Goal: Task Accomplishment & Management: Use online tool/utility

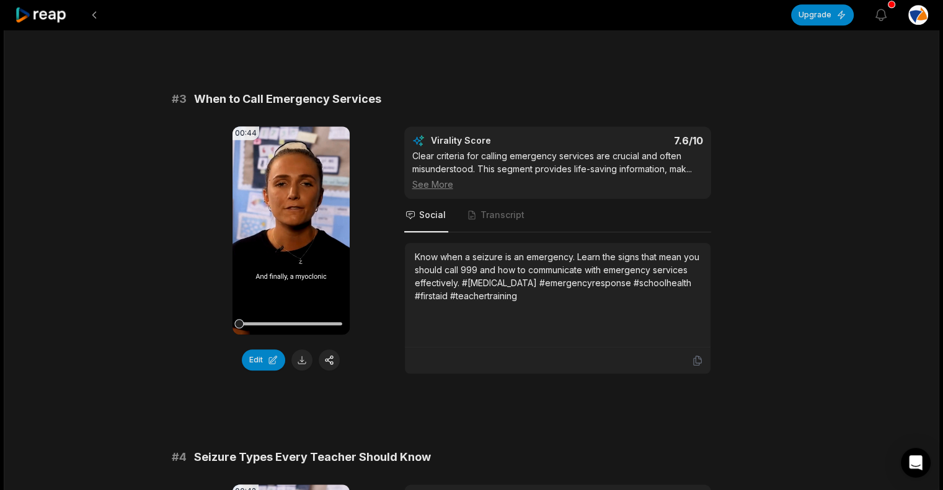
scroll to position [806, 0]
click at [295, 223] on icon at bounding box center [290, 230] width 15 height 15
click at [292, 223] on icon at bounding box center [290, 230] width 15 height 15
click at [292, 224] on icon at bounding box center [290, 229] width 9 height 11
click at [304, 221] on video "Your browser does not support mp4 format." at bounding box center [290, 230] width 117 height 208
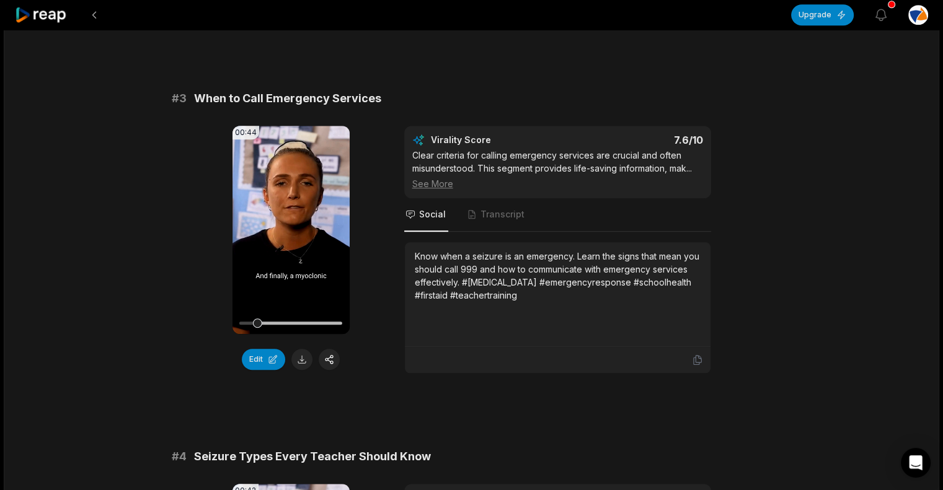
drag, startPoint x: 154, startPoint y: 231, endPoint x: 218, endPoint y: 293, distance: 89.0
click at [247, 349] on button "Edit" at bounding box center [263, 359] width 43 height 21
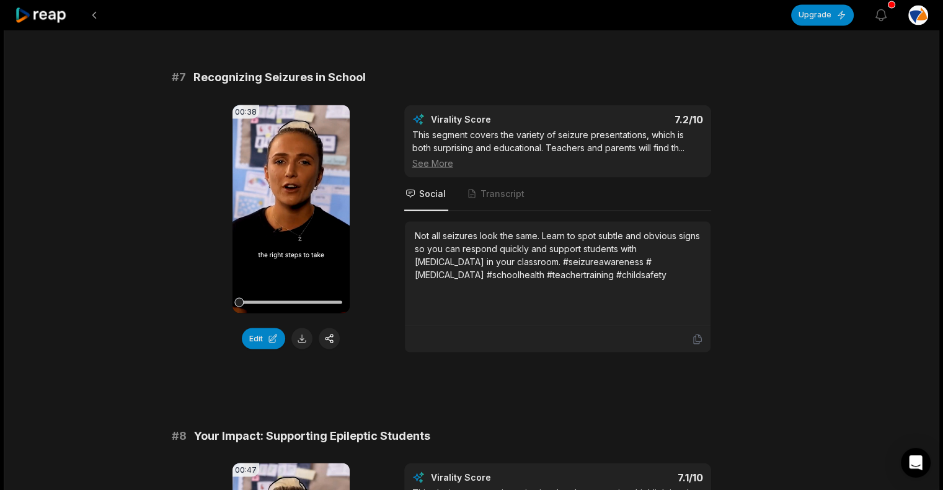
scroll to position [2549, 0]
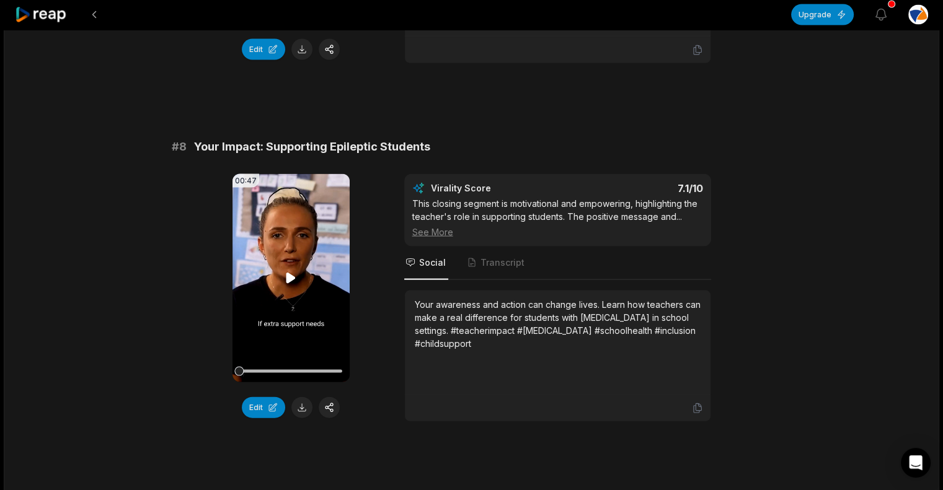
click at [301, 268] on video "Your browser does not support mp4 format." at bounding box center [290, 278] width 117 height 208
click at [293, 272] on icon at bounding box center [290, 278] width 15 height 15
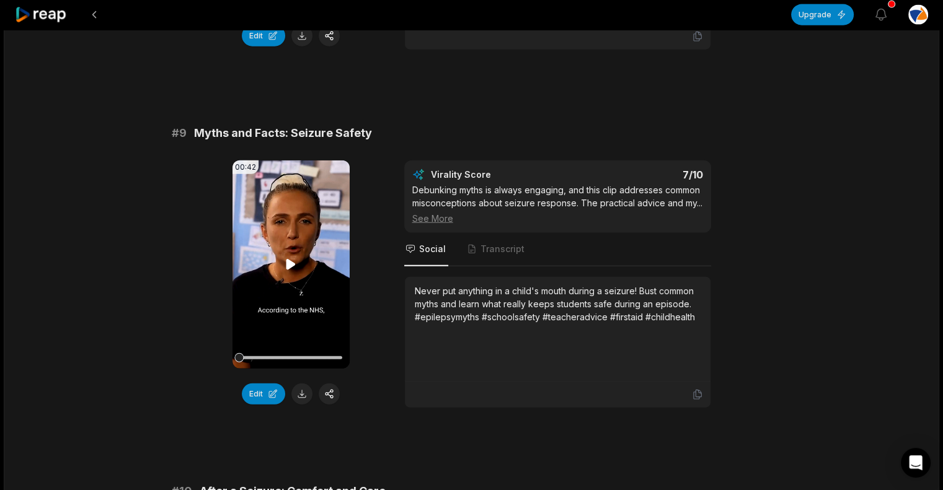
click at [292, 249] on video "Your browser does not support mp4 format." at bounding box center [290, 265] width 117 height 208
click at [290, 257] on icon at bounding box center [290, 264] width 15 height 15
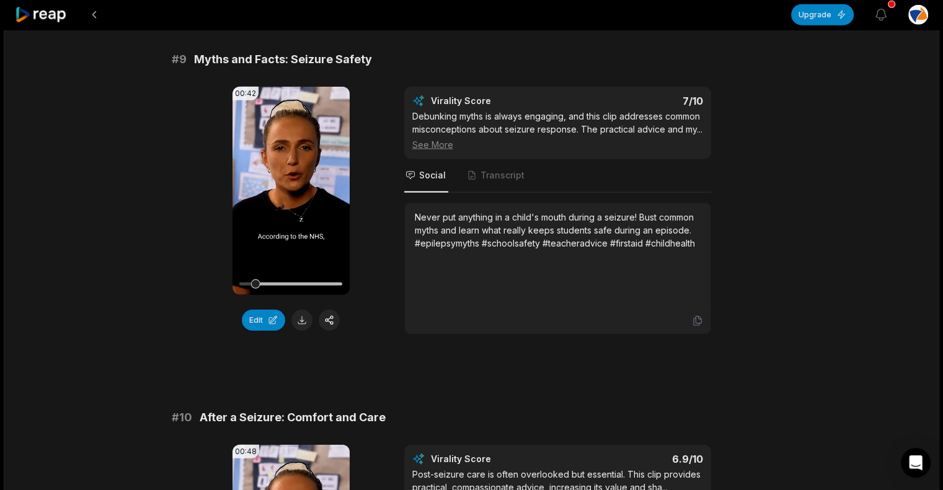
scroll to position [2953, 0]
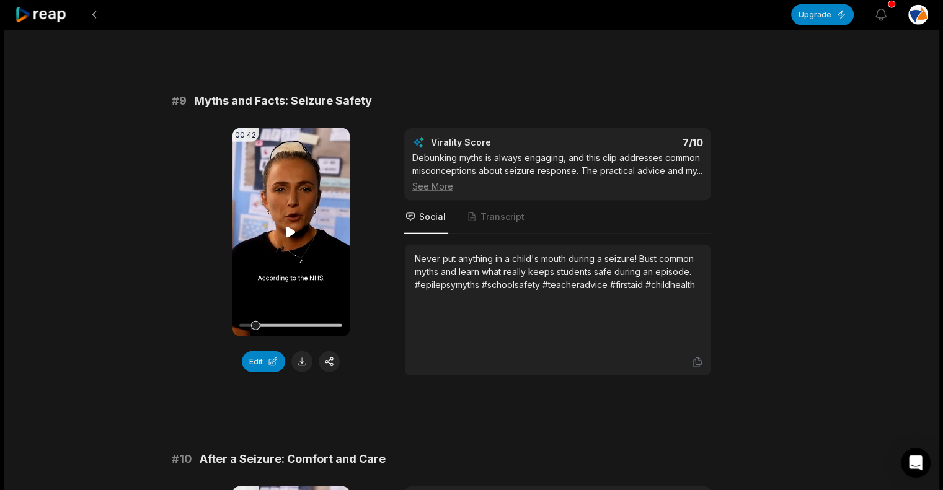
click at [300, 219] on video "Your browser does not support mp4 format." at bounding box center [290, 232] width 117 height 208
click at [250, 352] on button "Edit" at bounding box center [263, 362] width 43 height 21
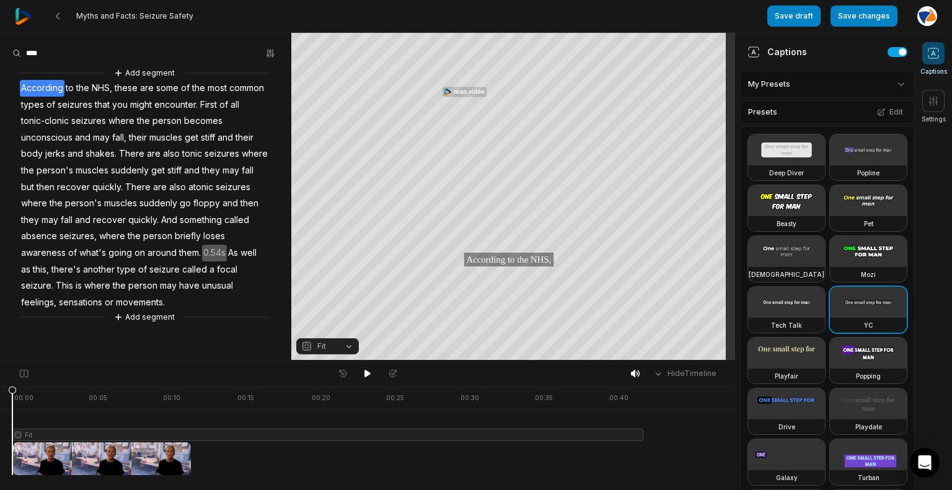
click at [804, 216] on video at bounding box center [786, 200] width 77 height 31
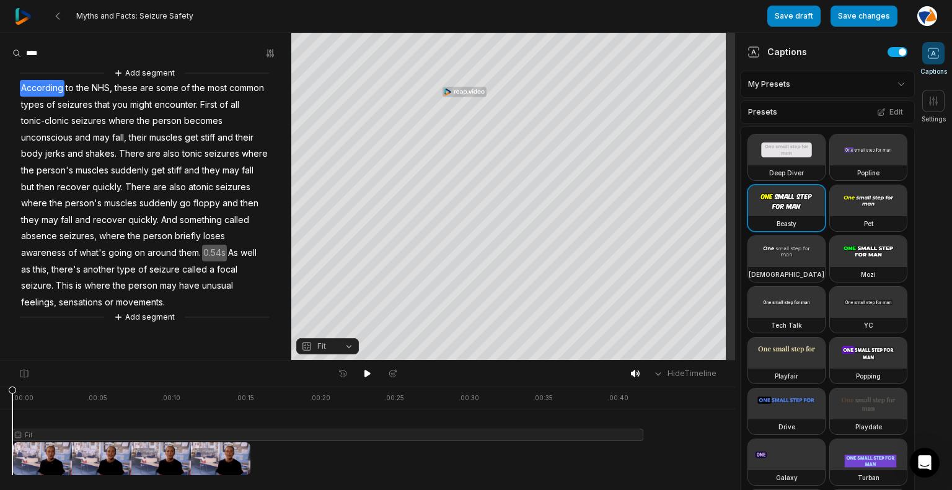
click at [830, 216] on video at bounding box center [868, 200] width 77 height 31
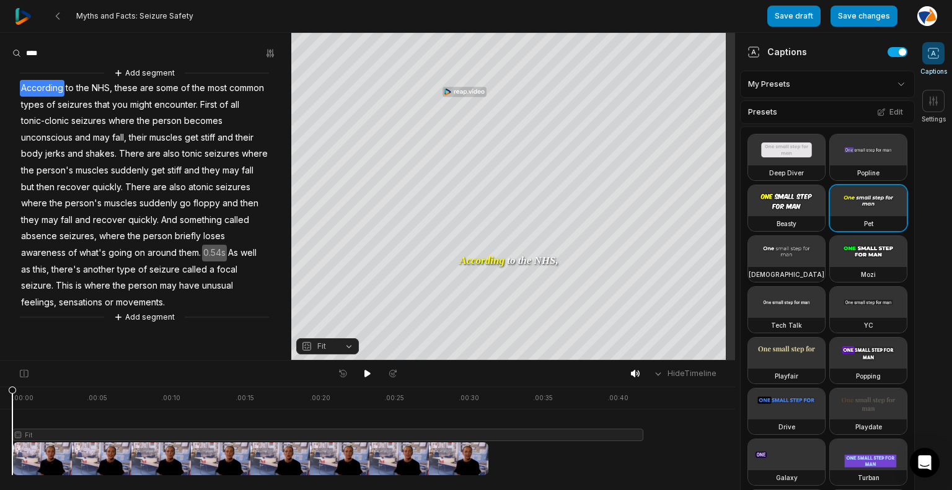
click at [798, 267] on video at bounding box center [786, 251] width 77 height 31
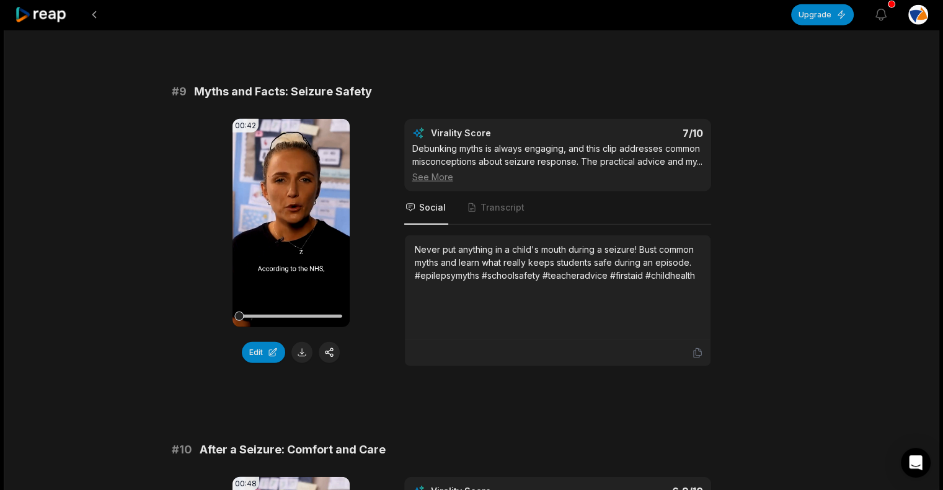
scroll to position [2976, 0]
